Goal: Task Accomplishment & Management: Complete application form

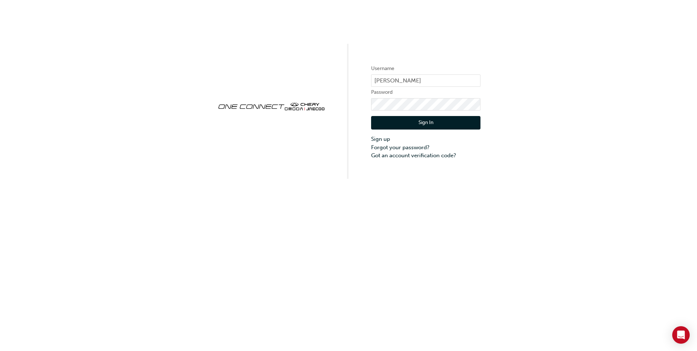
click at [425, 122] on button "Sign In" at bounding box center [425, 123] width 109 height 14
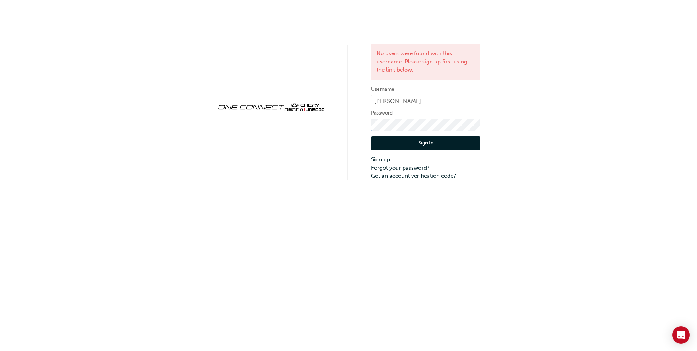
click at [355, 126] on div "No users were found with this username. Please sign up first using the link bel…" at bounding box center [348, 90] width 697 height 180
click at [427, 141] on button "Sign In" at bounding box center [425, 143] width 109 height 14
click at [412, 103] on input "[PERSON_NAME]" at bounding box center [425, 101] width 109 height 12
click at [425, 100] on input "[PERSON_NAME]" at bounding box center [425, 101] width 109 height 12
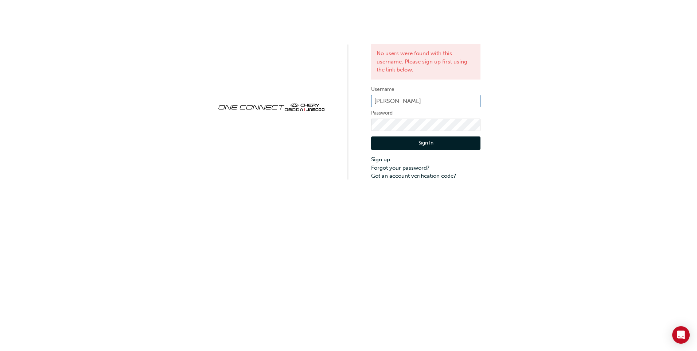
drag, startPoint x: 425, startPoint y: 100, endPoint x: 353, endPoint y: 104, distance: 72.6
click at [353, 104] on div "No users were found with this username. Please sign up first using the link bel…" at bounding box center [348, 90] width 697 height 180
type input "ONE00187"
click at [425, 144] on button "Sign In" at bounding box center [425, 143] width 109 height 14
click at [394, 168] on link "Forgot your password?" at bounding box center [425, 168] width 109 height 8
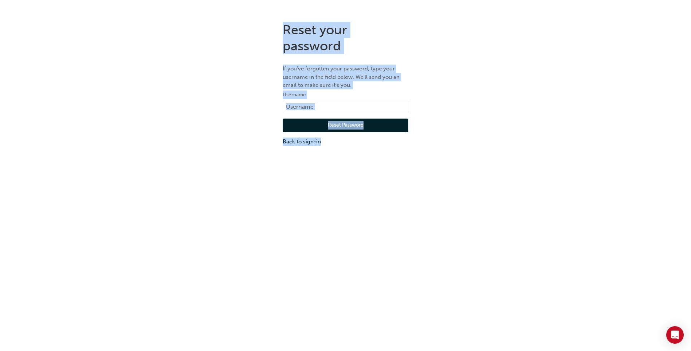
click at [394, 168] on div "Reset your password If you've forgotten your password, type your username in th…" at bounding box center [345, 191] width 691 height 351
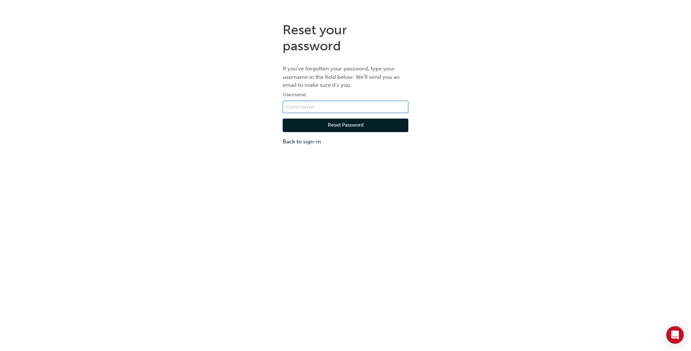
click at [298, 108] on input "text" at bounding box center [346, 107] width 126 height 12
type input "[EMAIL_ADDRESS][DOMAIN_NAME]"
click at [348, 126] on button "Reset Password" at bounding box center [346, 125] width 126 height 14
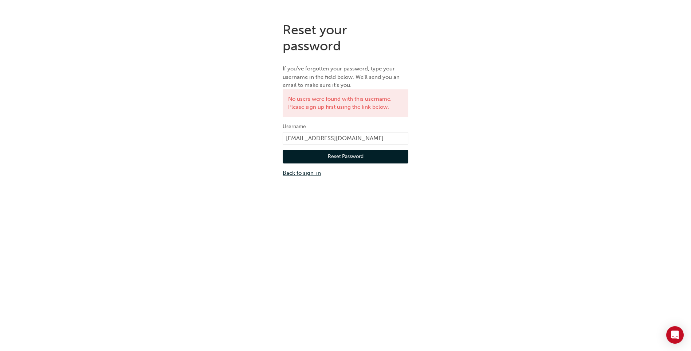
click at [313, 174] on link "Back to sign-in" at bounding box center [346, 173] width 126 height 8
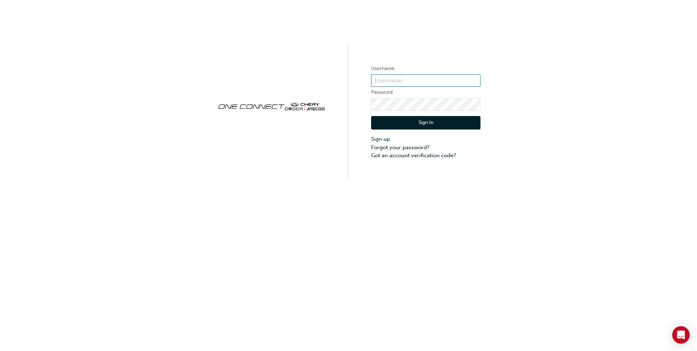
type input "[PERSON_NAME]"
click at [378, 139] on link "Sign up" at bounding box center [425, 139] width 109 height 8
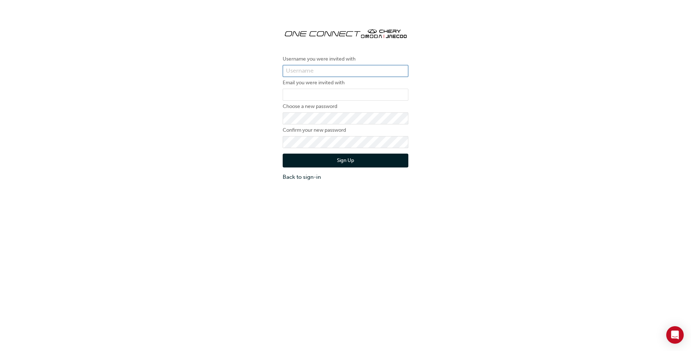
click at [307, 70] on input "text" at bounding box center [346, 71] width 126 height 12
type input "[PERSON_NAME]"
click at [313, 96] on input "email" at bounding box center [346, 95] width 126 height 12
type input "[EMAIL_ADDRESS][DOMAIN_NAME]"
click at [293, 163] on button "Sign Up" at bounding box center [346, 160] width 126 height 14
